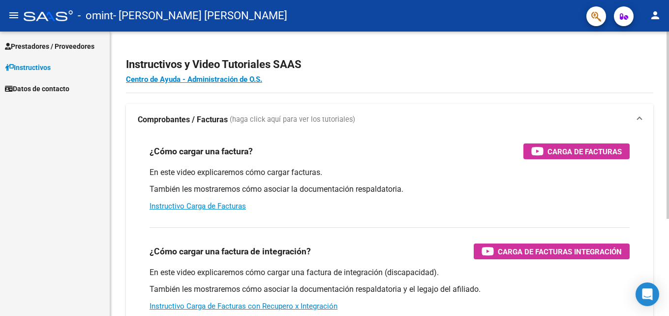
click at [633, 193] on div "¿Cómo cargar una factura? Carga de Facturas En este video explicaremos cómo car…" at bounding box center [390, 177] width 504 height 84
click at [39, 45] on span "Prestadores / Proveedores" at bounding box center [50, 46] width 90 height 11
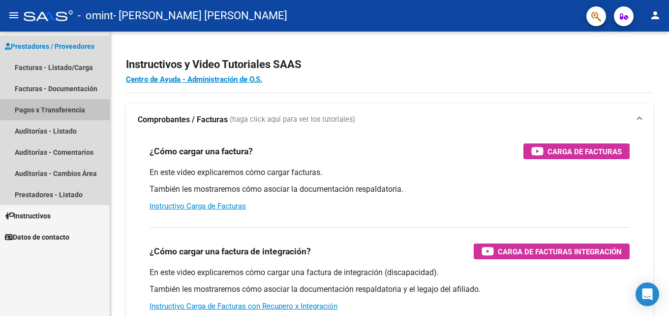
click at [42, 110] on link "Pagos x Transferencia" at bounding box center [55, 109] width 110 height 21
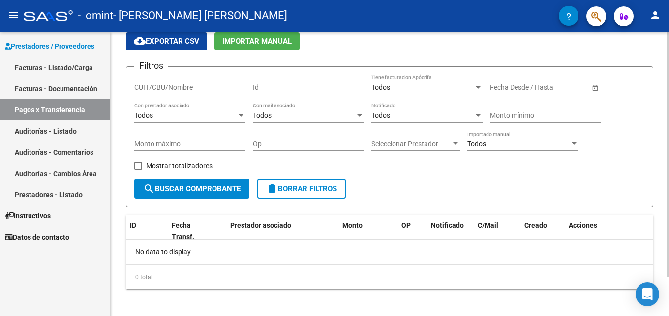
scroll to position [45, 0]
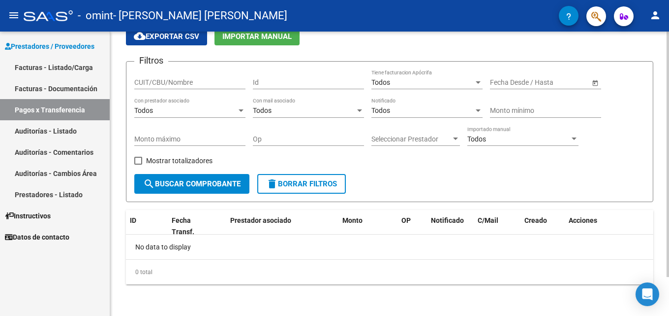
click at [666, 167] on div "PRESTADORES -> Pagos por Transferencia (alt+p) cloud_download Exportar CSV Impo…" at bounding box center [391, 150] width 562 height 329
click at [185, 184] on span "search Buscar Comprobante" at bounding box center [191, 183] width 97 height 9
click at [479, 82] on div at bounding box center [478, 82] width 5 height 2
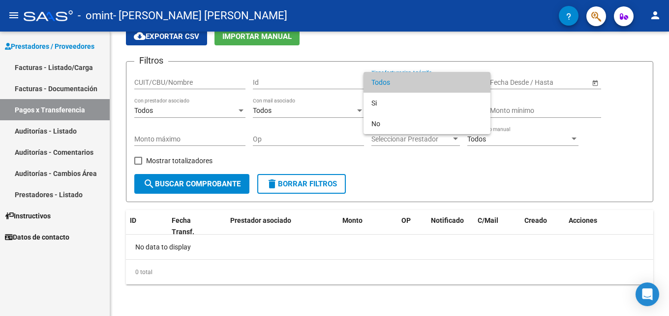
click at [449, 58] on div at bounding box center [334, 158] width 669 height 316
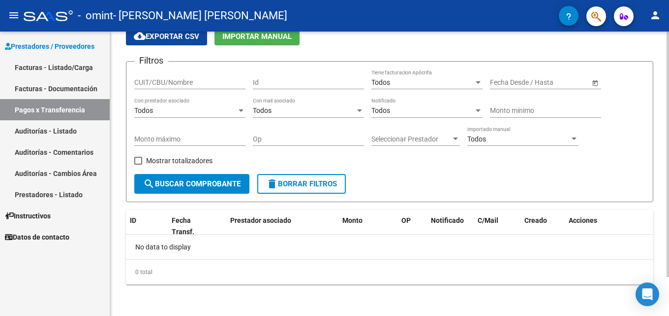
click at [596, 82] on span "Open calendar" at bounding box center [596, 83] width 24 height 24
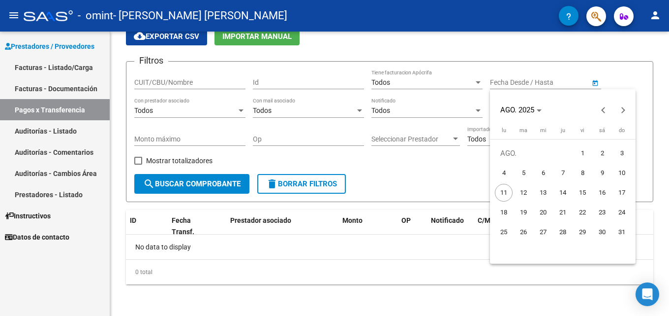
click at [584, 151] on span "1" at bounding box center [583, 153] width 18 height 18
type input "[DATE]"
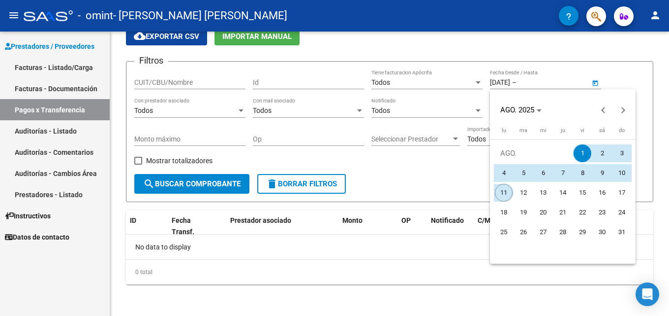
click at [501, 194] on span "11" at bounding box center [504, 193] width 18 height 18
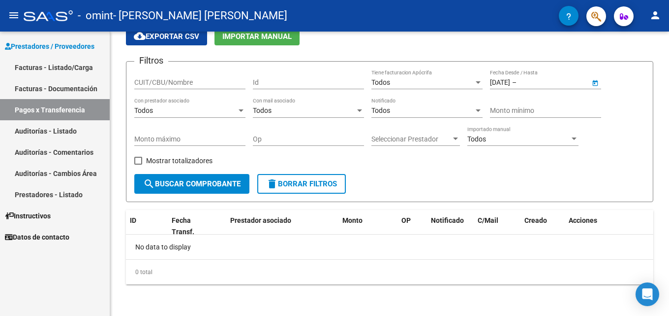
type input "[DATE]"
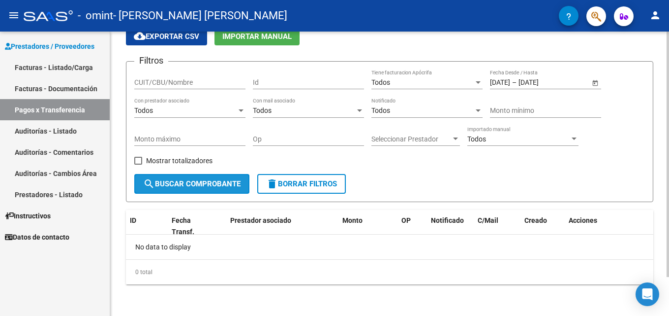
click at [171, 182] on span "search Buscar Comprobante" at bounding box center [191, 183] width 97 height 9
click at [343, 220] on span "Monto" at bounding box center [353, 220] width 20 height 8
click at [575, 137] on div at bounding box center [574, 138] width 5 height 2
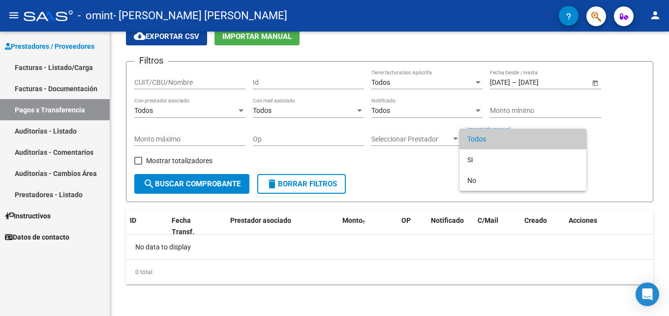
click at [621, 119] on div at bounding box center [334, 158] width 669 height 316
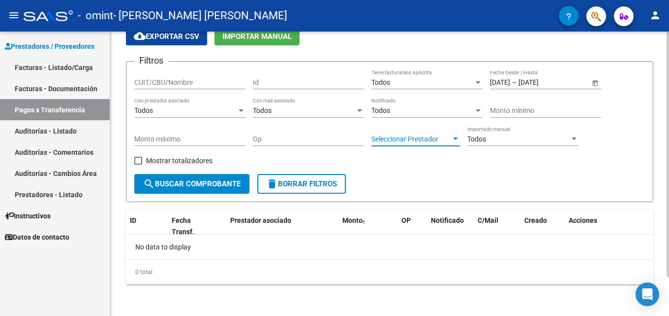
click at [457, 137] on div at bounding box center [455, 139] width 9 height 8
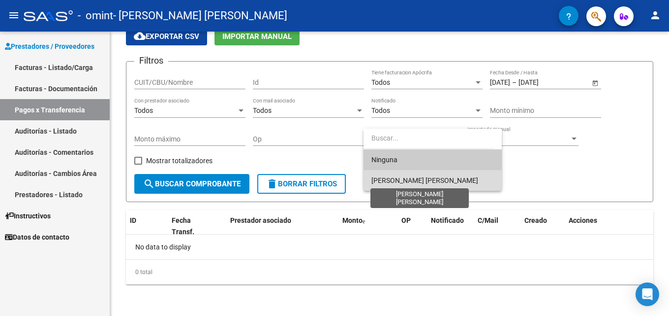
click at [437, 179] on span "[PERSON_NAME] [PERSON_NAME]" at bounding box center [425, 180] width 107 height 8
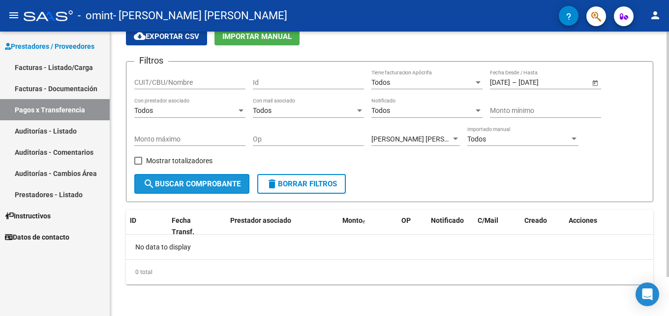
click at [168, 184] on span "search Buscar Comprobante" at bounding box center [191, 183] width 97 height 9
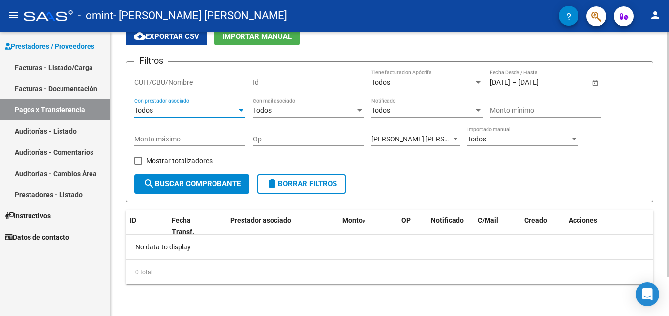
click at [240, 110] on div at bounding box center [241, 110] width 5 height 2
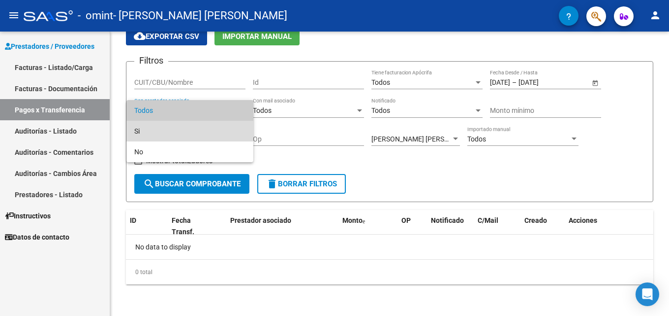
click at [144, 129] on span "Si" at bounding box center [189, 131] width 111 height 21
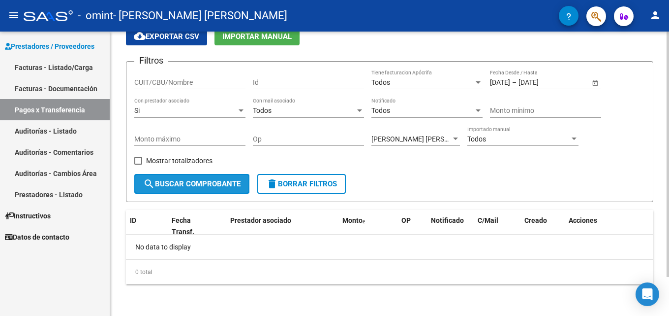
click at [182, 182] on span "search Buscar Comprobante" at bounding box center [191, 183] width 97 height 9
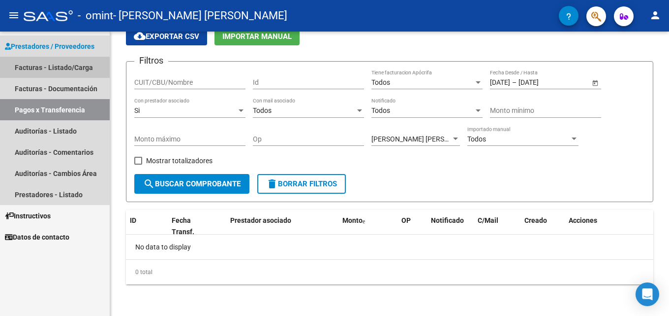
click at [46, 68] on link "Facturas - Listado/Carga" at bounding box center [55, 67] width 110 height 21
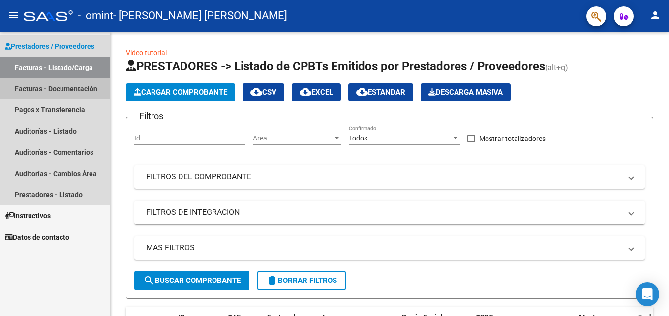
click at [52, 89] on link "Facturas - Documentación" at bounding box center [55, 88] width 110 height 21
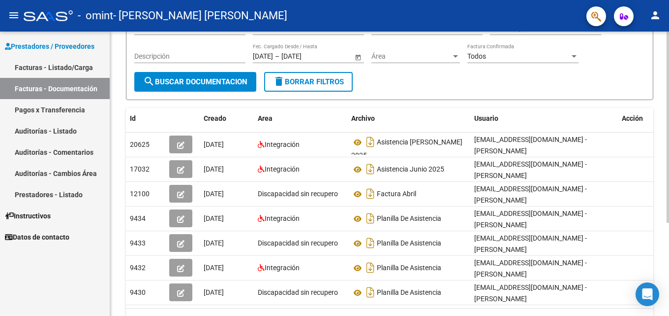
scroll to position [138, 0]
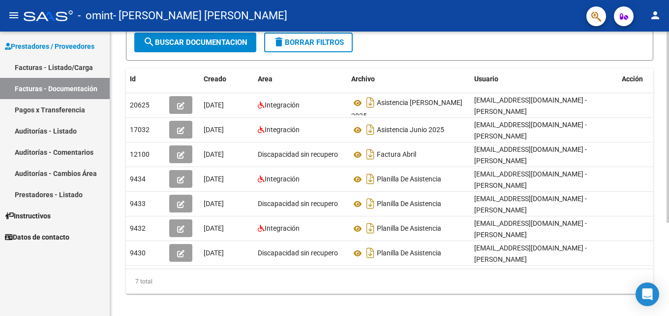
click at [666, 216] on div "PRESTADORES -> Comprobantes - Documentación Respaldatoria cloud_download Export…" at bounding box center [391, 109] width 562 height 432
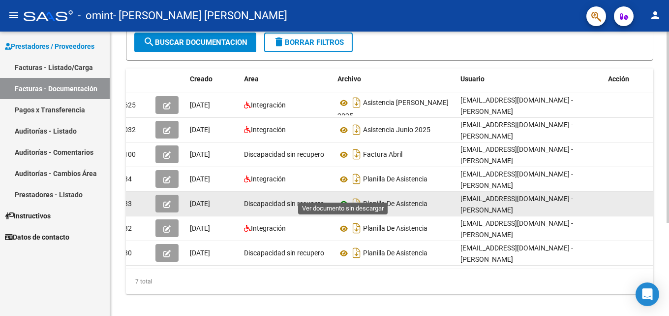
click at [344, 198] on icon at bounding box center [344, 204] width 13 height 12
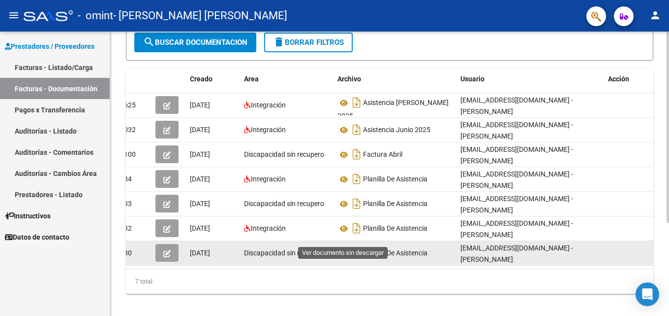
click at [345, 247] on icon at bounding box center [344, 253] width 13 height 12
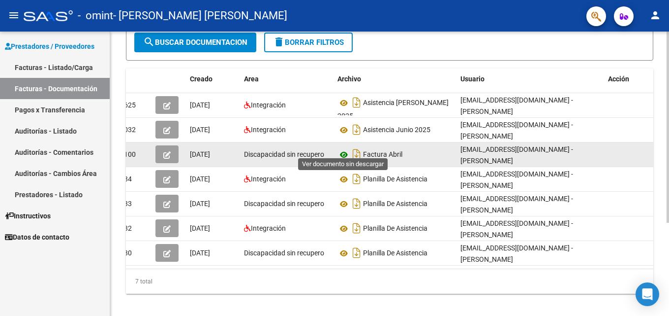
click at [345, 149] on icon at bounding box center [344, 155] width 13 height 12
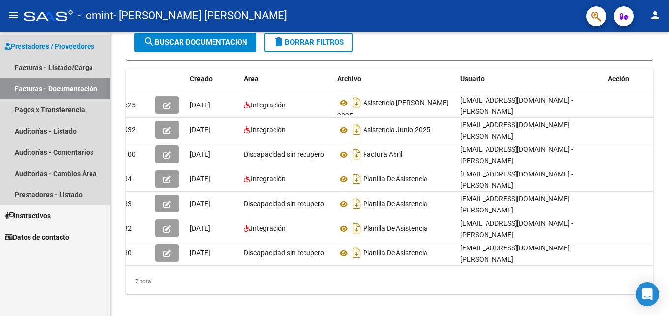
click at [36, 48] on span "Prestadores / Proveedores" at bounding box center [50, 46] width 90 height 11
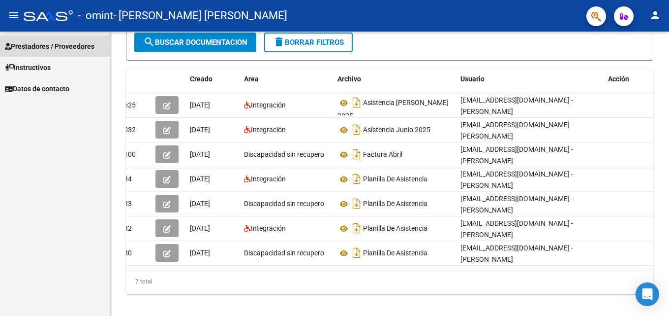
click at [40, 46] on span "Prestadores / Proveedores" at bounding box center [50, 46] width 90 height 11
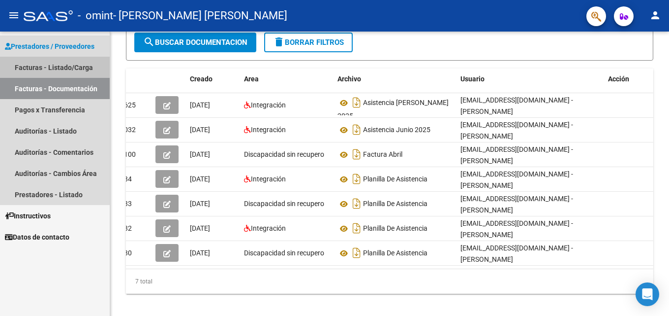
click at [41, 64] on link "Facturas - Listado/Carga" at bounding box center [55, 67] width 110 height 21
